Goal: Task Accomplishment & Management: Use online tool/utility

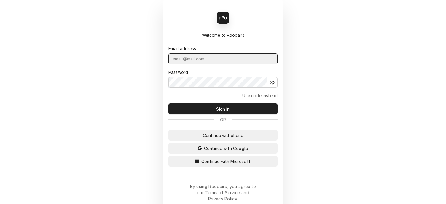
click at [243, 63] on input "Dynamic Content Wrapper" at bounding box center [222, 58] width 109 height 11
type input "[EMAIL_ADDRESS][DOMAIN_NAME]"
click at [168, 103] on button "Sign in" at bounding box center [222, 108] width 109 height 11
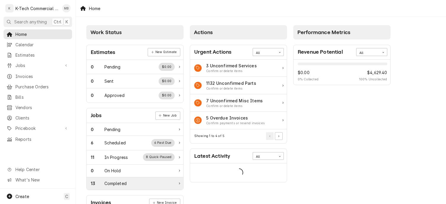
click at [112, 185] on div "Completed" at bounding box center [115, 183] width 22 height 6
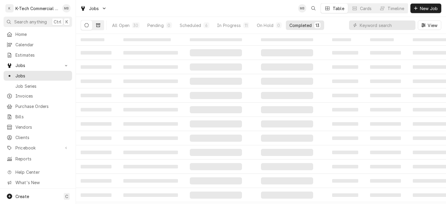
click at [100, 26] on icon "Dynamic Content Wrapper" at bounding box center [98, 25] width 4 height 4
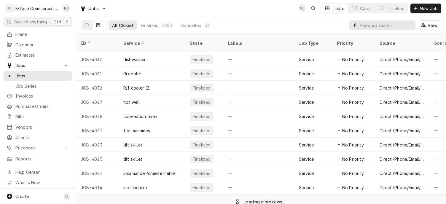
click at [377, 25] on input "Dynamic Content Wrapper" at bounding box center [386, 24] width 53 height 9
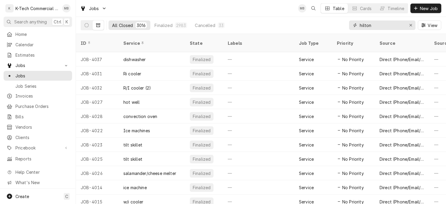
type input "hilton"
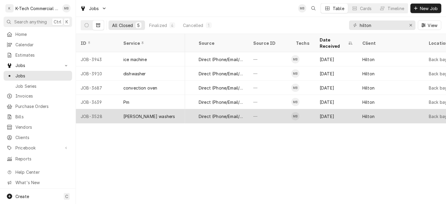
scroll to position [0, 181]
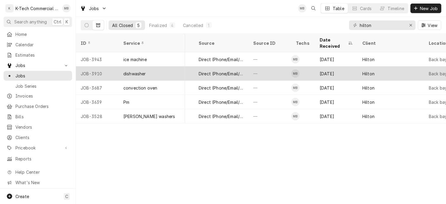
click at [329, 66] on div "Jul 31" at bounding box center [336, 73] width 43 height 14
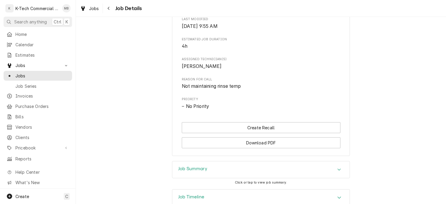
scroll to position [270, 0]
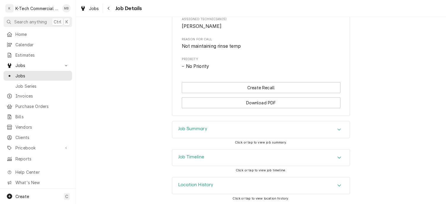
click at [280, 134] on div "Job Summary" at bounding box center [260, 129] width 177 height 17
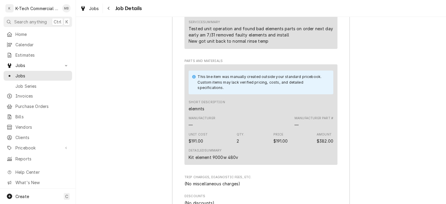
scroll to position [534, 0]
click at [109, 7] on icon "Navigate back" at bounding box center [108, 8] width 3 height 4
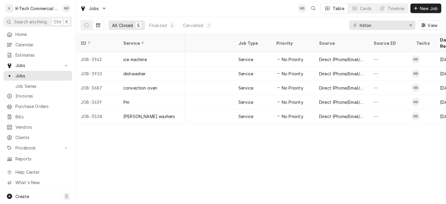
scroll to position [0, 49]
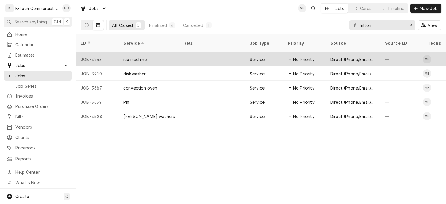
click at [318, 52] on div "No Priority" at bounding box center [304, 59] width 43 height 14
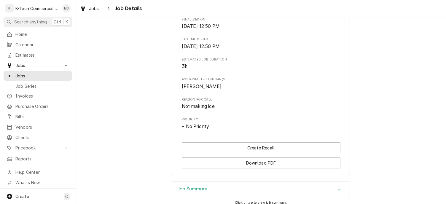
scroll to position [270, 0]
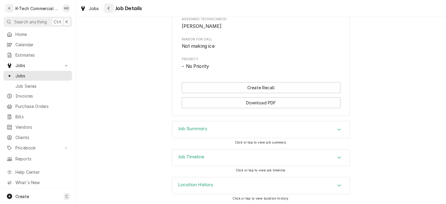
click at [111, 10] on div "Navigate back" at bounding box center [109, 8] width 6 height 6
